Goal: Find specific page/section: Find specific page/section

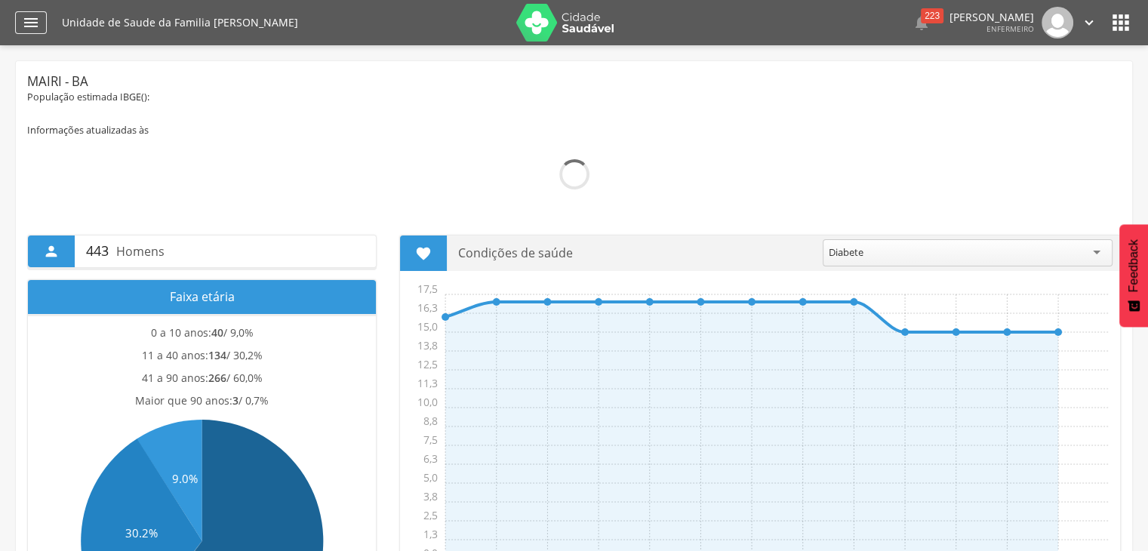
click at [27, 17] on icon "" at bounding box center [31, 23] width 18 height 18
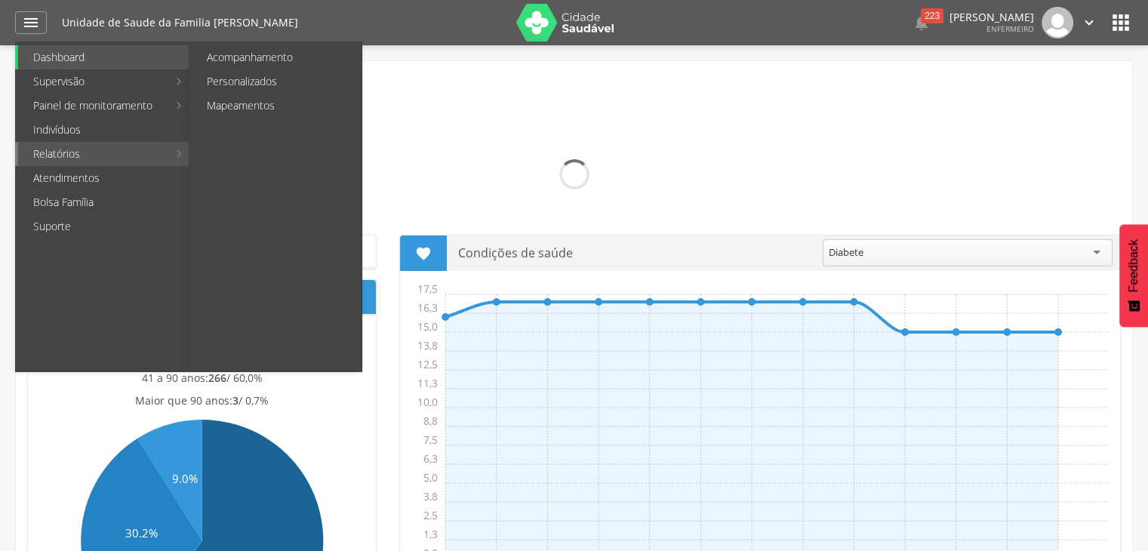
click at [66, 146] on link "Relatórios" at bounding box center [92, 154] width 149 height 24
click at [306, 73] on link "Personalizados" at bounding box center [277, 81] width 170 height 24
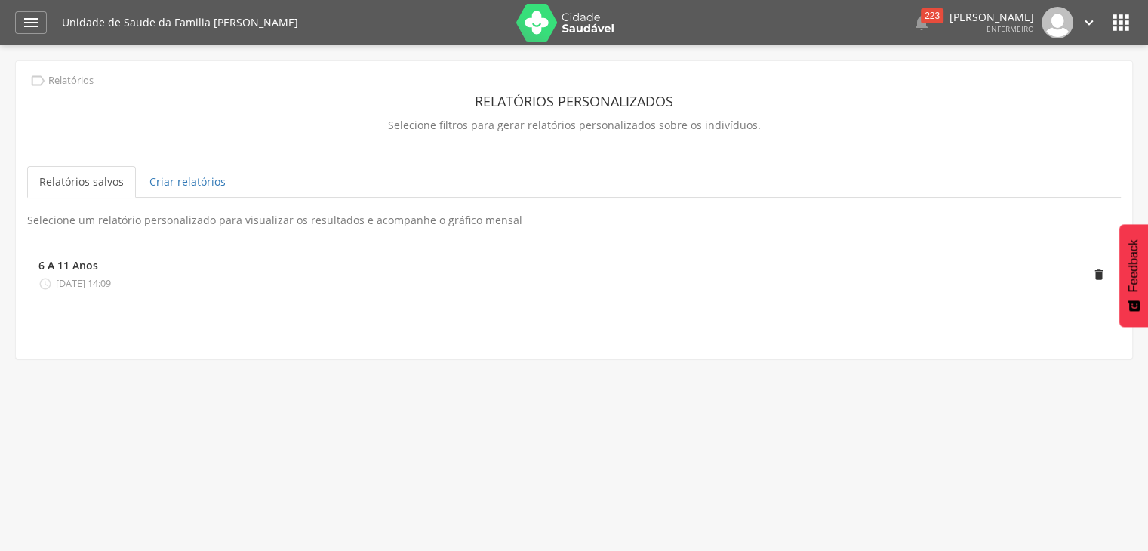
click at [37, 10] on div " Dashboard Supervisão Produtividade Mapa da Cidade App desatualizado Última si…" at bounding box center [574, 22] width 1118 height 45
click at [27, 27] on icon "" at bounding box center [31, 23] width 18 height 18
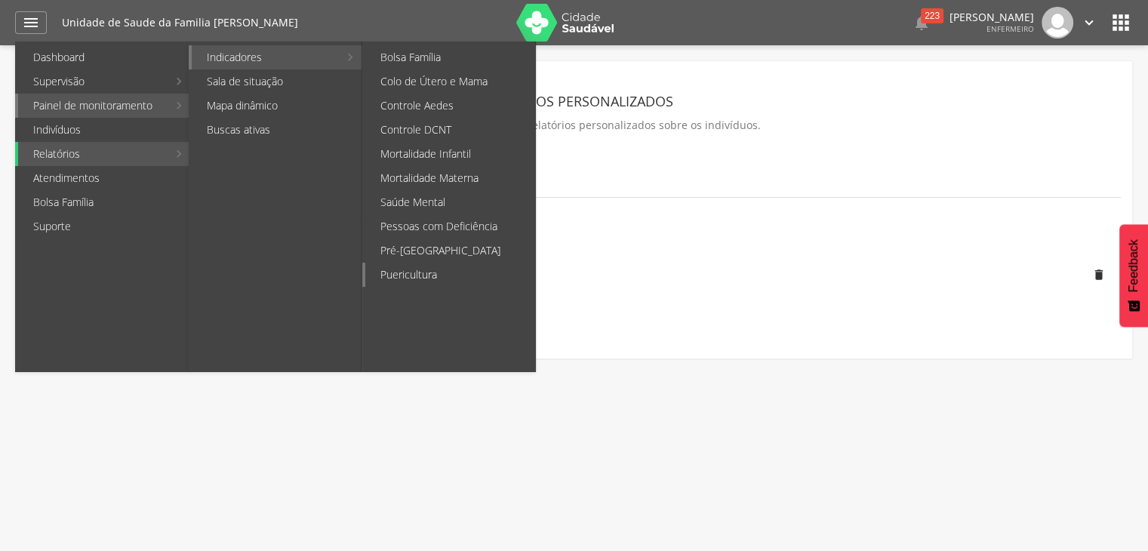
click at [464, 266] on link "Puericultura" at bounding box center [450, 275] width 170 height 24
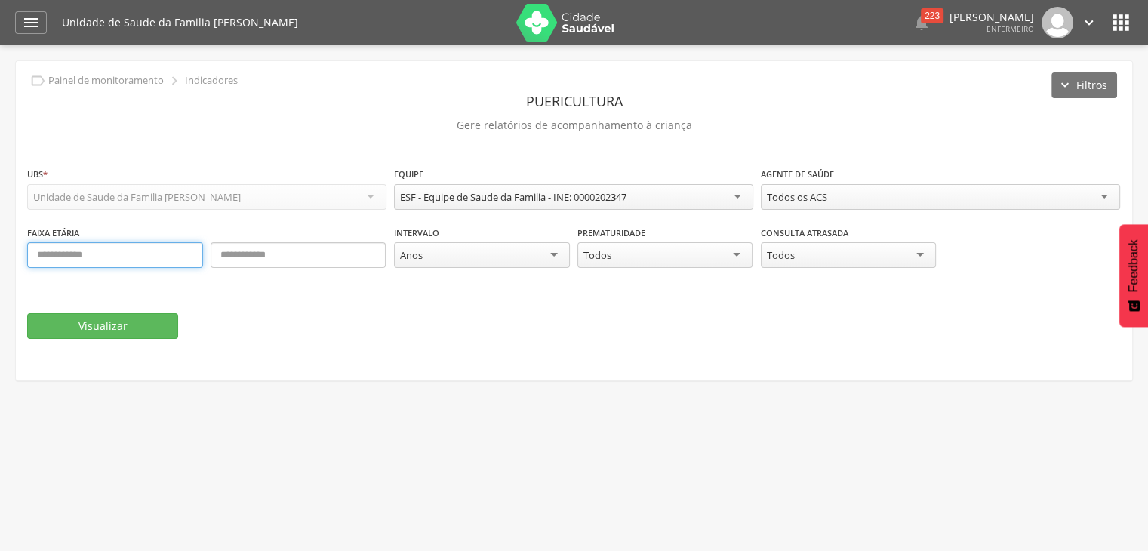
click at [119, 260] on input "text" at bounding box center [115, 255] width 176 height 26
type input "*"
click at [354, 266] on input "text" at bounding box center [299, 255] width 176 height 26
click at [429, 251] on div "Anos" at bounding box center [482, 255] width 176 height 26
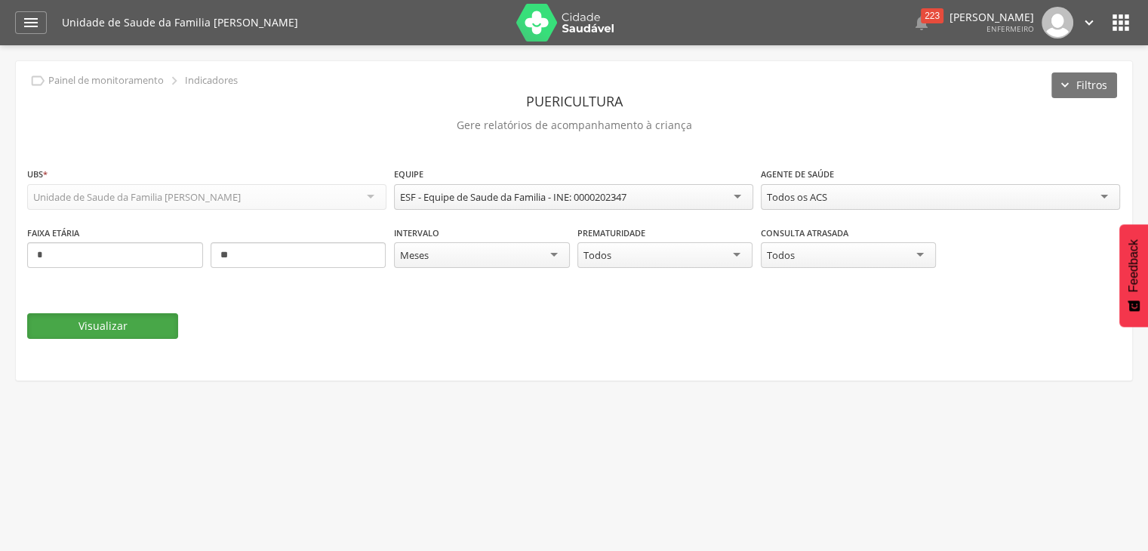
click at [99, 318] on button "Visualizar" at bounding box center [102, 326] width 151 height 26
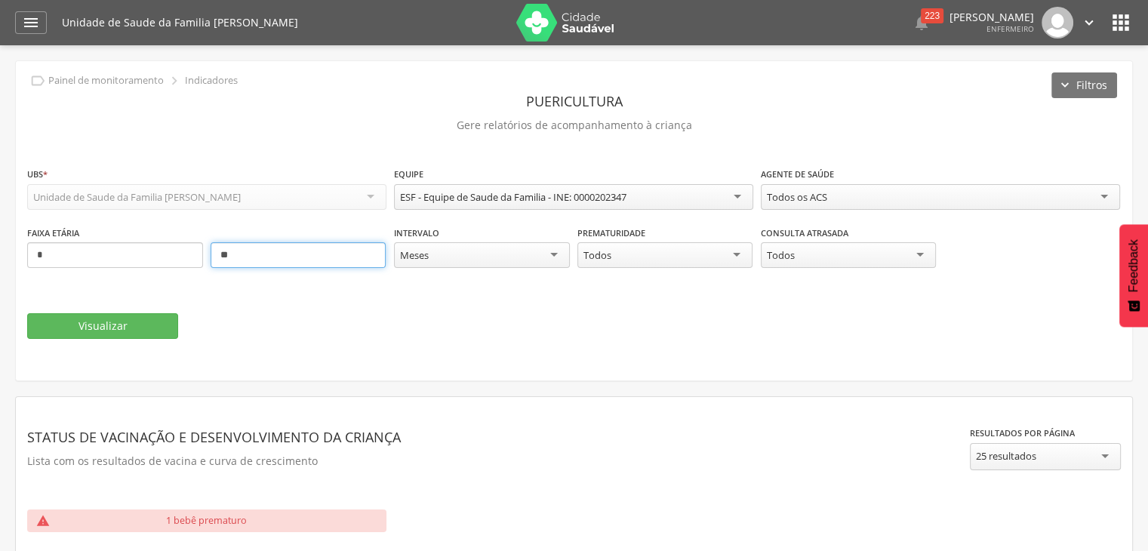
click at [302, 254] on input "**" at bounding box center [299, 255] width 176 height 26
type input "*"
type input "**"
click at [27, 313] on button "Visualizar" at bounding box center [102, 326] width 151 height 26
click at [45, 14] on div "" at bounding box center [31, 22] width 32 height 23
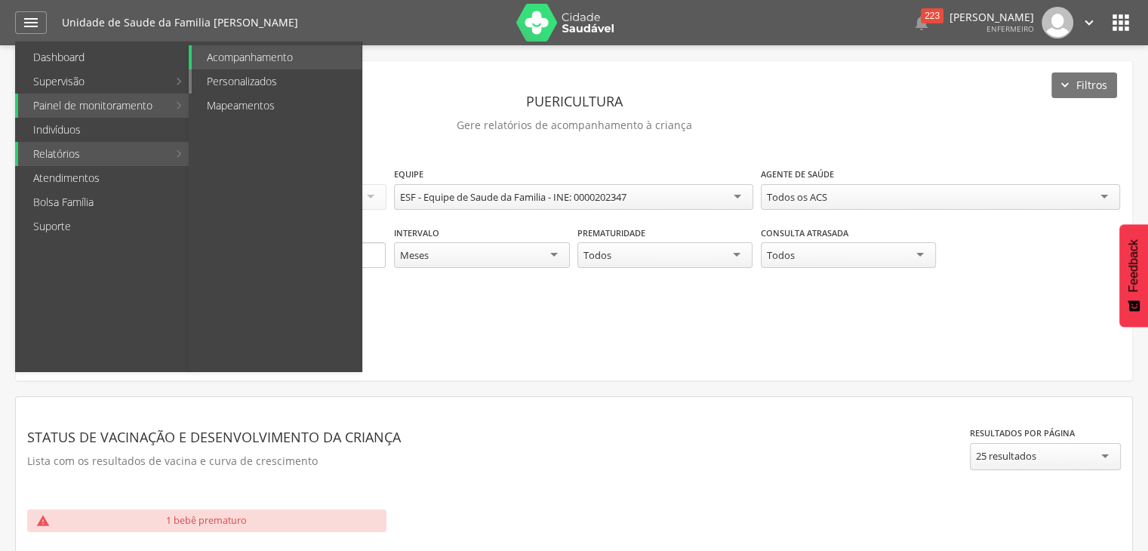
click at [340, 82] on link "Personalizados" at bounding box center [277, 81] width 170 height 24
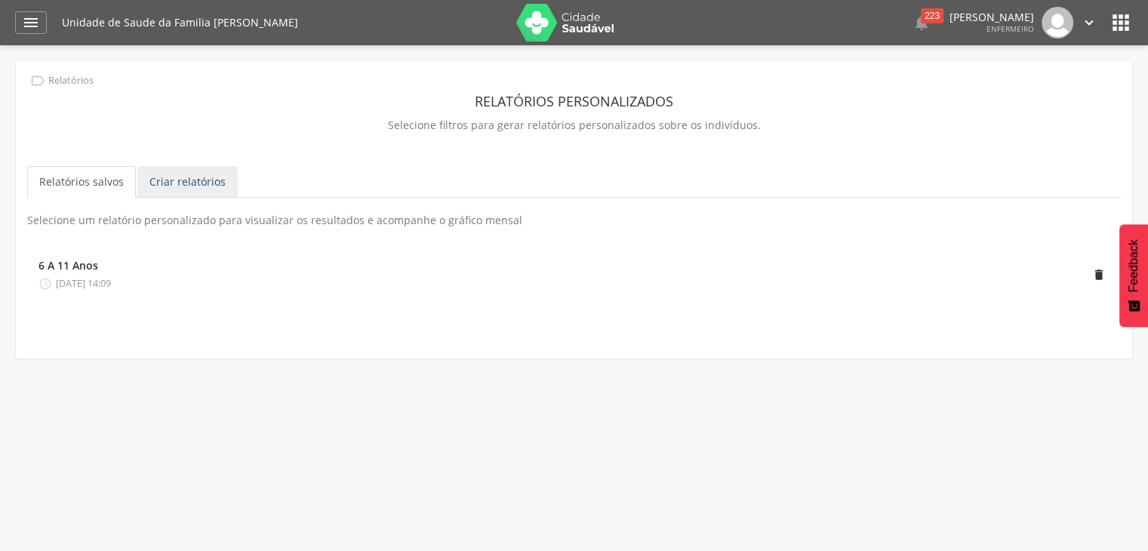
click at [190, 179] on link "Criar relatórios" at bounding box center [187, 182] width 100 height 32
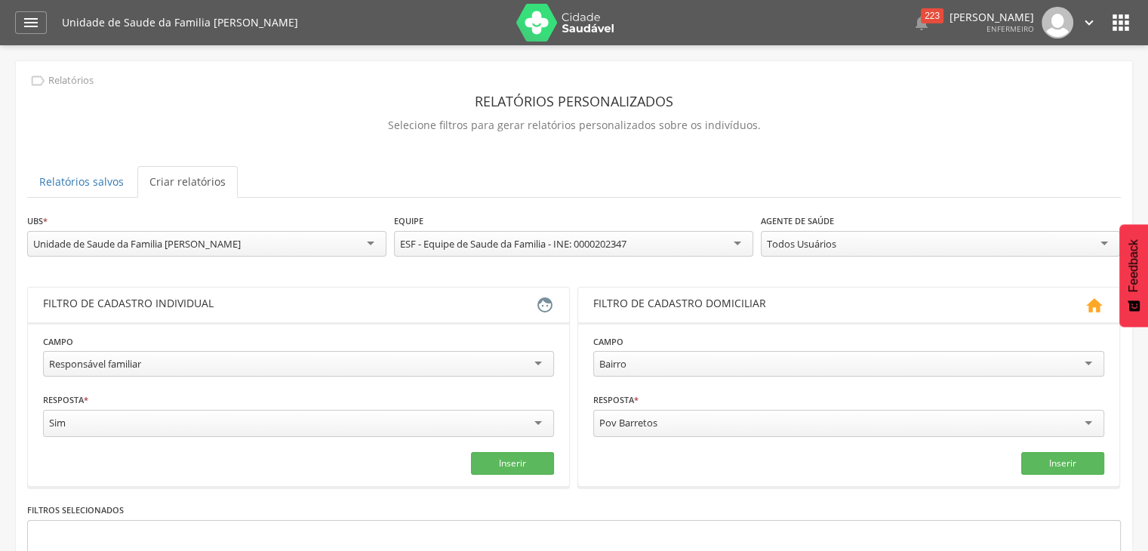
click at [1121, 27] on icon "" at bounding box center [1121, 23] width 24 height 24
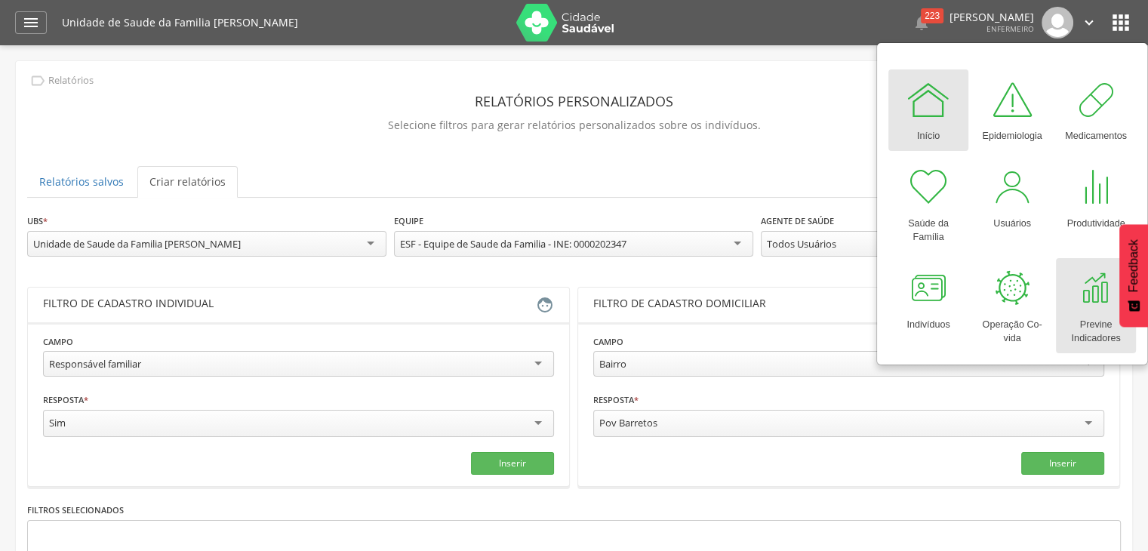
click at [1077, 291] on div at bounding box center [1095, 288] width 45 height 45
